Goal: Find specific page/section: Find specific page/section

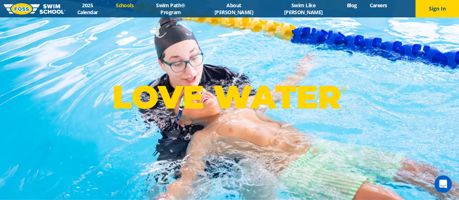
click at [140, 9] on link "Schools" at bounding box center [125, 5] width 30 height 7
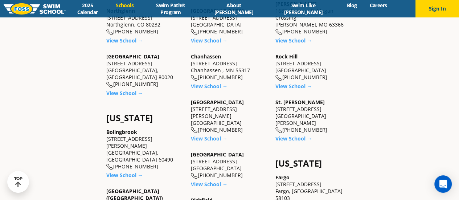
scroll to position [363, 0]
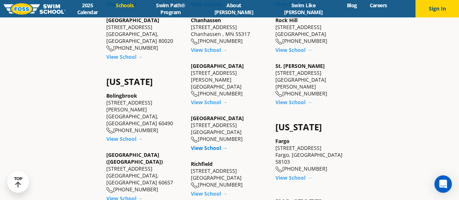
click at [218, 144] on link "View School →" at bounding box center [209, 147] width 37 height 7
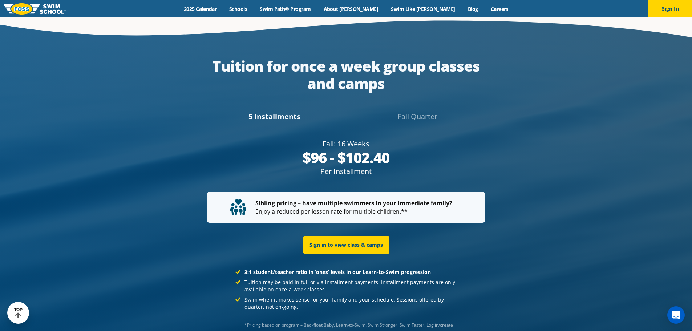
scroll to position [1405, 0]
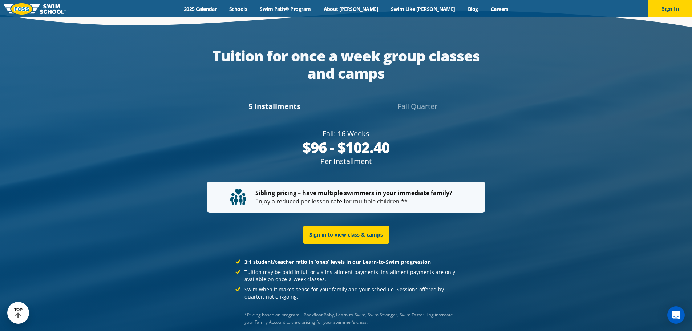
click at [270, 101] on div "5 Installments" at bounding box center [274, 109] width 135 height 16
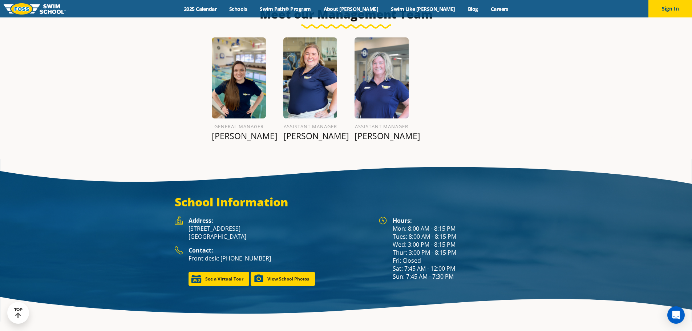
scroll to position [933, 0]
